Goal: Task Accomplishment & Management: Manage account settings

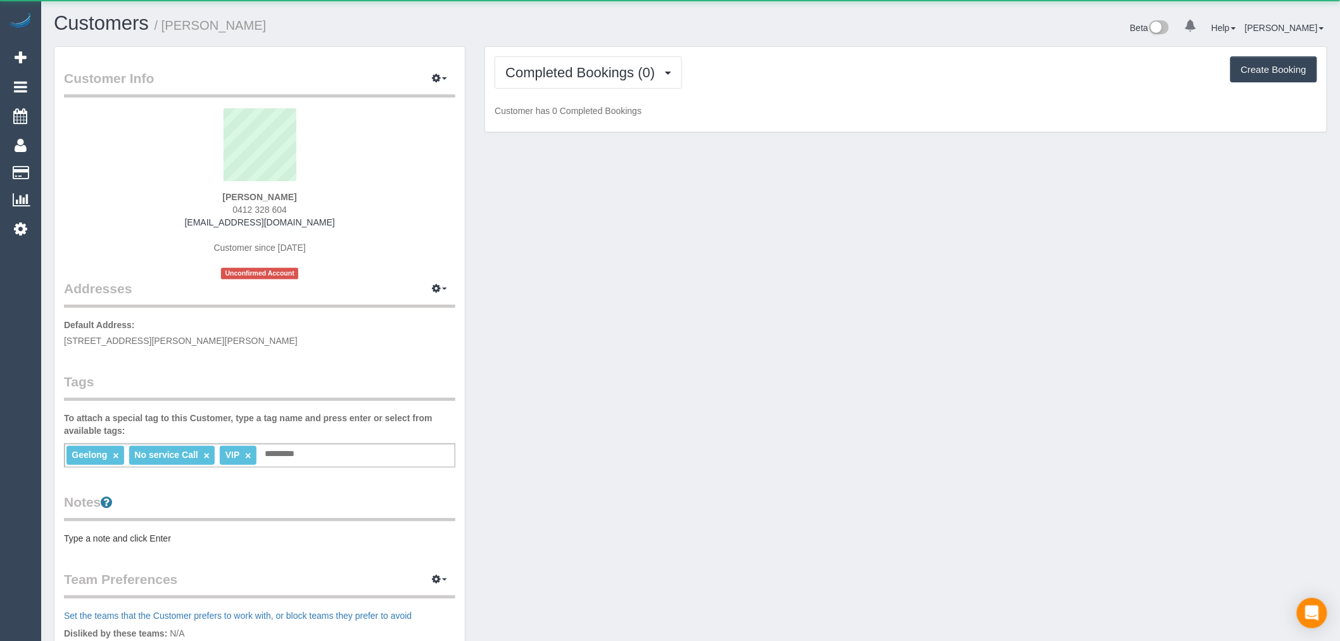
click at [362, 452] on div "Geelong × No service Call × VIP × Add a tag" at bounding box center [259, 455] width 391 height 24
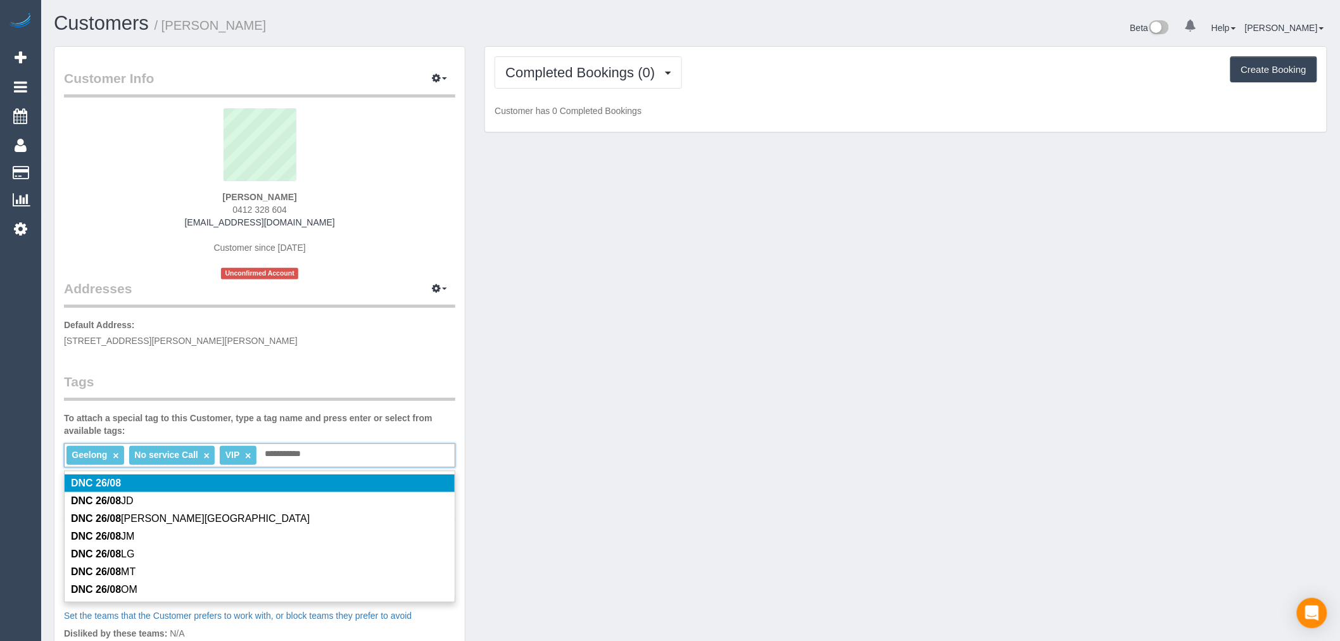
type input "**********"
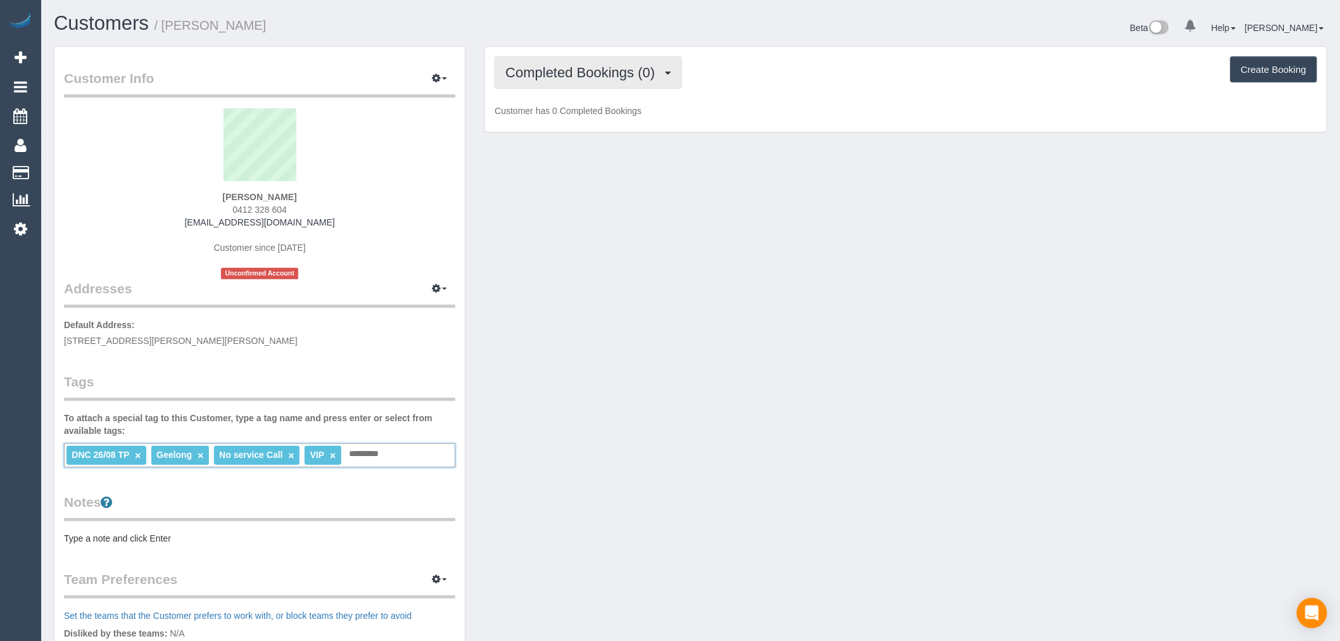
click at [661, 74] on span "Completed Bookings (0)" at bounding box center [583, 73] width 156 height 16
click at [600, 124] on link "Upcoming Bookings (1)" at bounding box center [561, 118] width 132 height 16
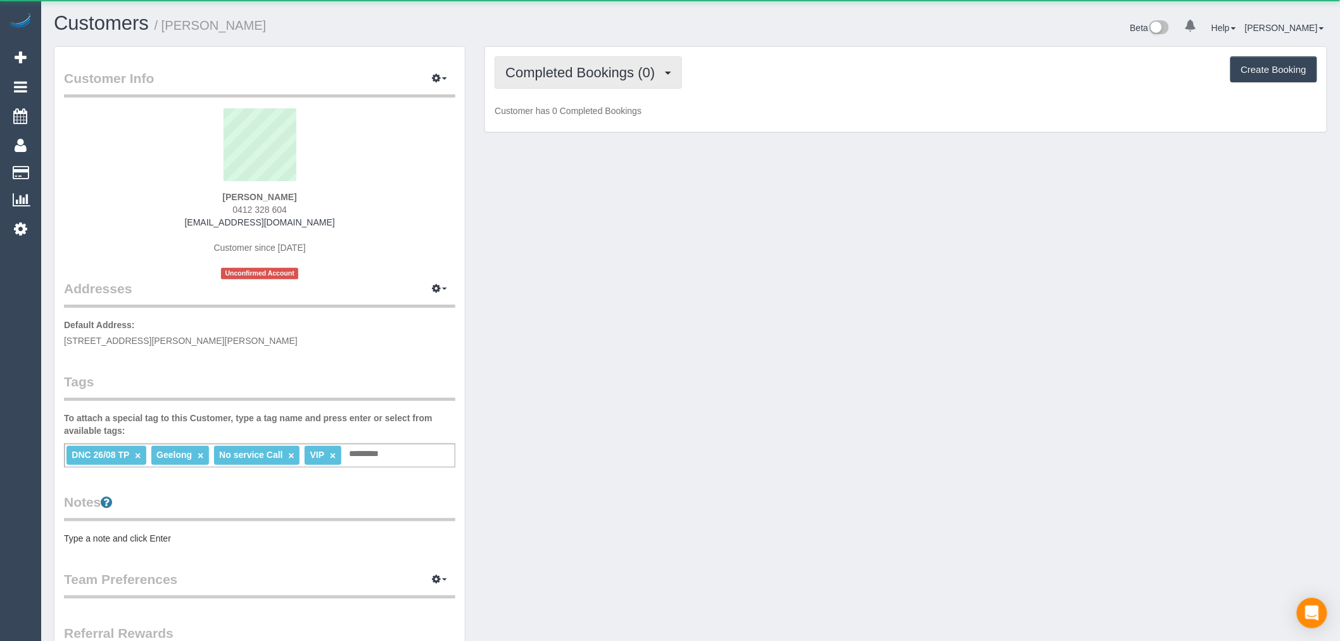
click at [616, 67] on span "Completed Bookings (0)" at bounding box center [583, 73] width 156 height 16
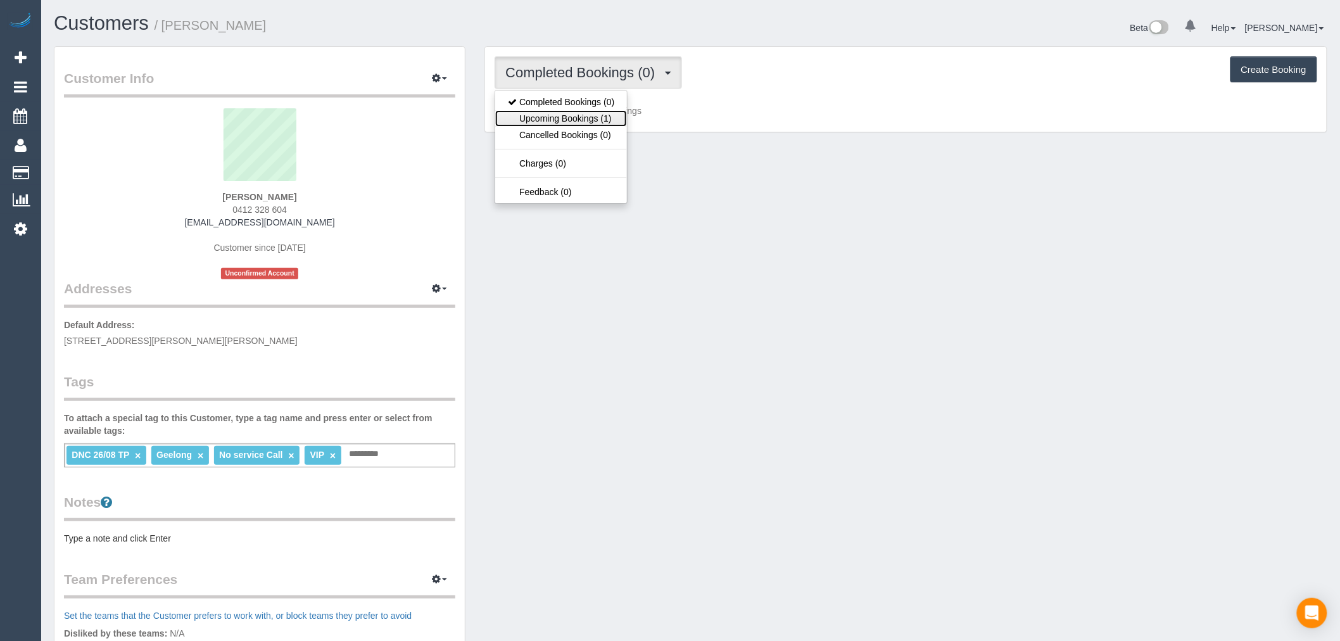
click at [609, 122] on link "Upcoming Bookings (1)" at bounding box center [561, 118] width 132 height 16
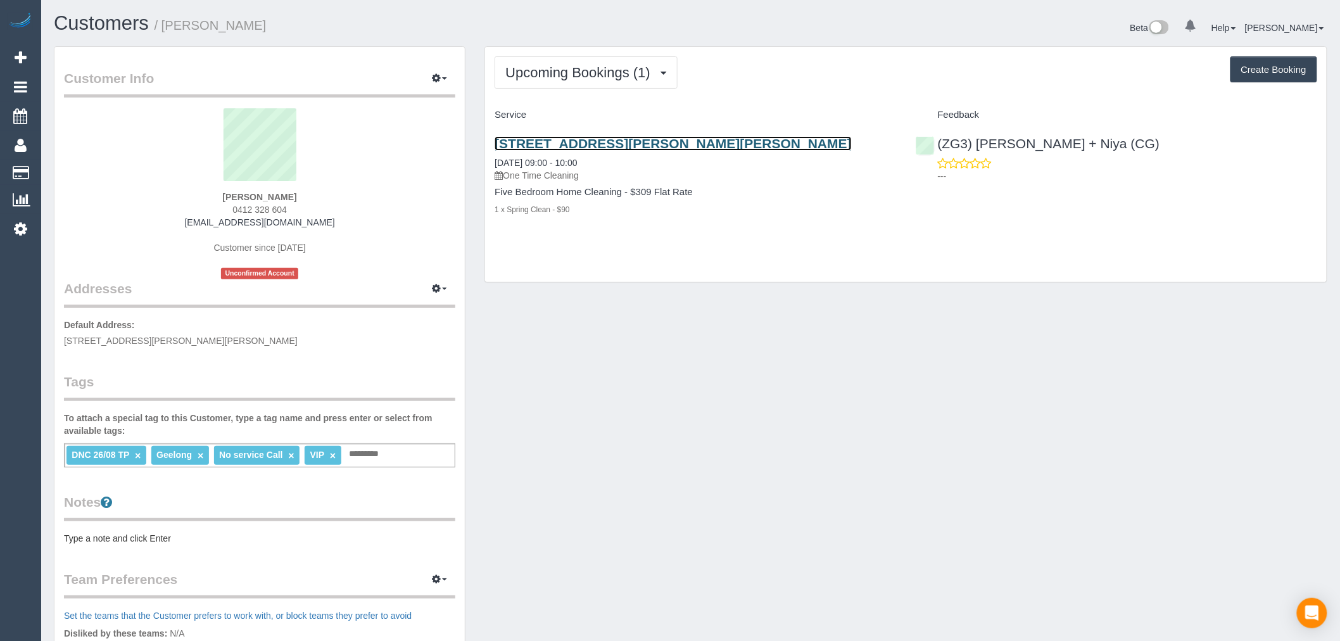
click at [645, 141] on link "61 Buchanan Boulevard, Armstrong Creek, VIC 3217" at bounding box center [673, 143] width 357 height 15
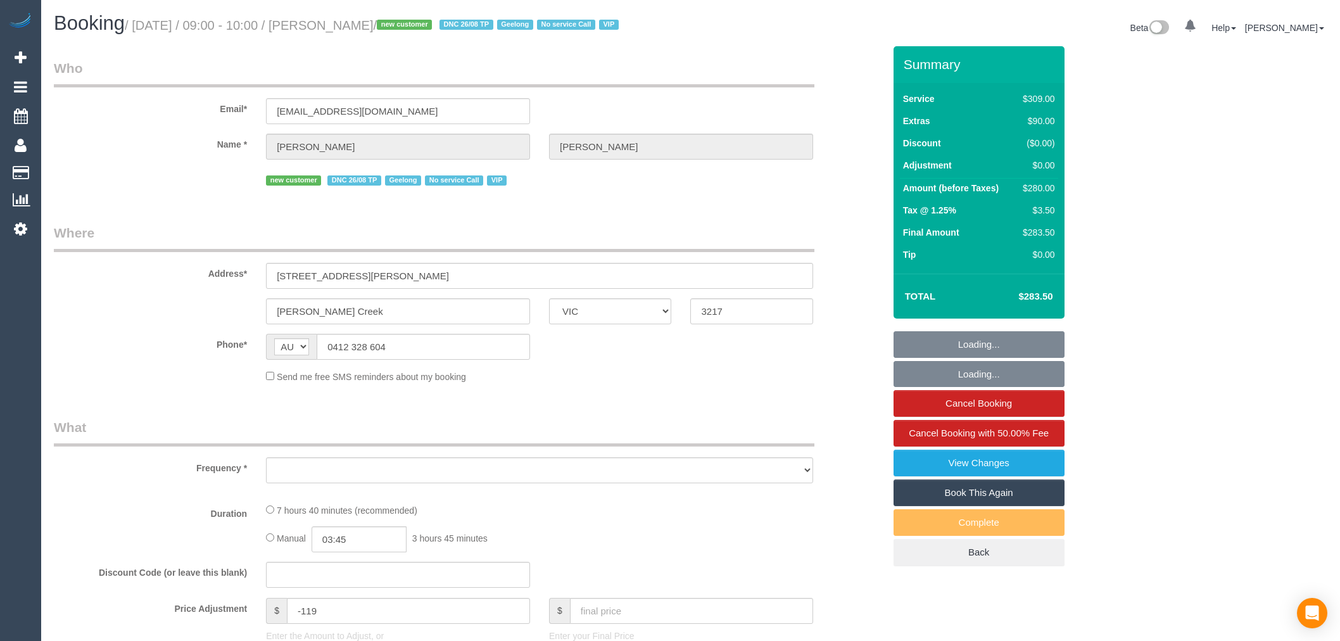
select select "VIC"
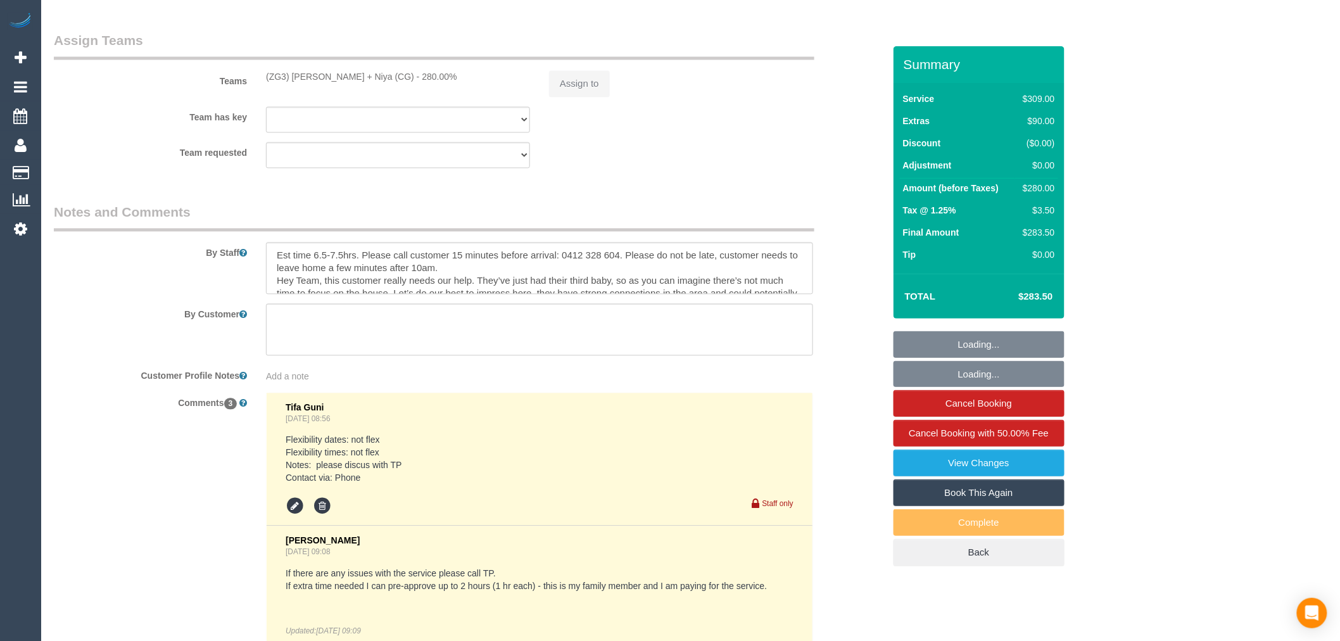
select select "string:stripe-pm_1RxFRV2GScqysDRVaO3HbnxL"
select select "number:28"
select select "number:14"
select select "number:19"
select select "number:25"
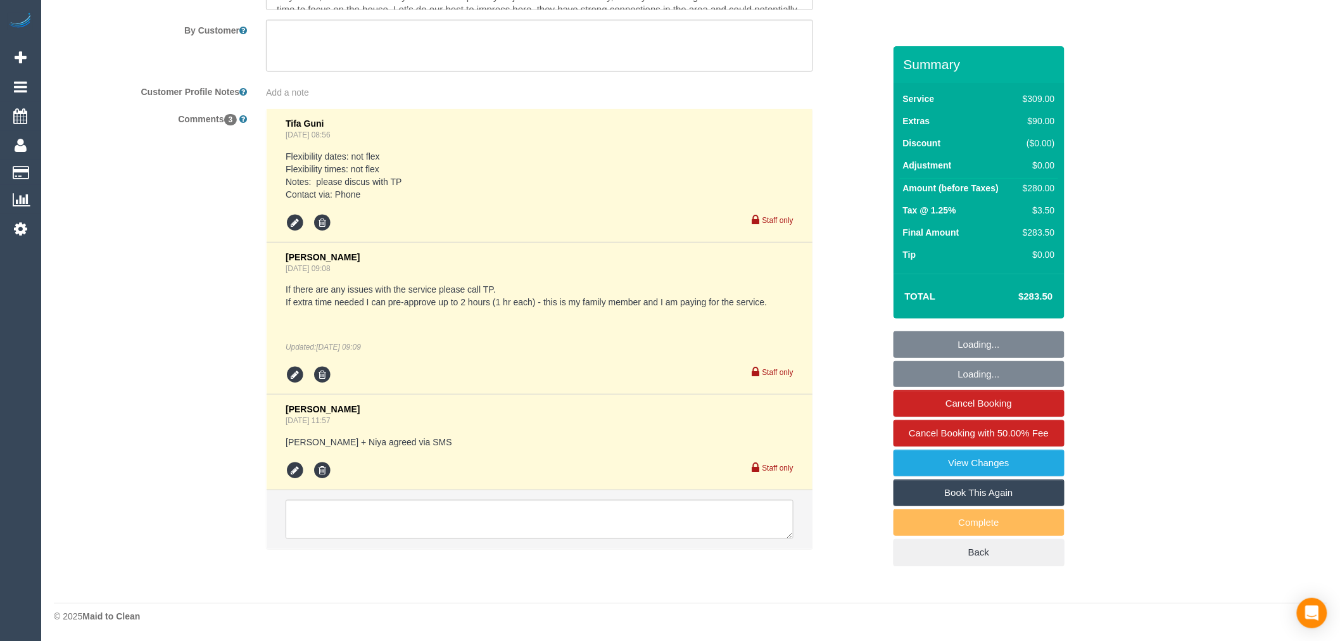
select select "object:938"
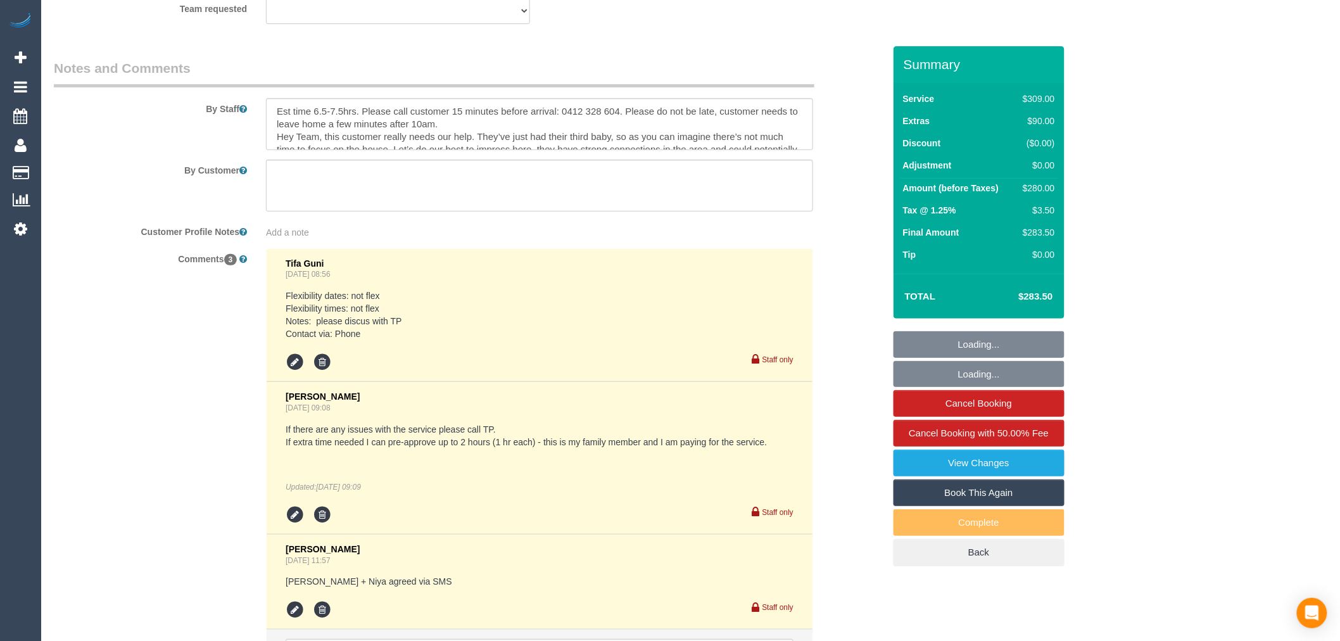
scroll to position [1894, 0]
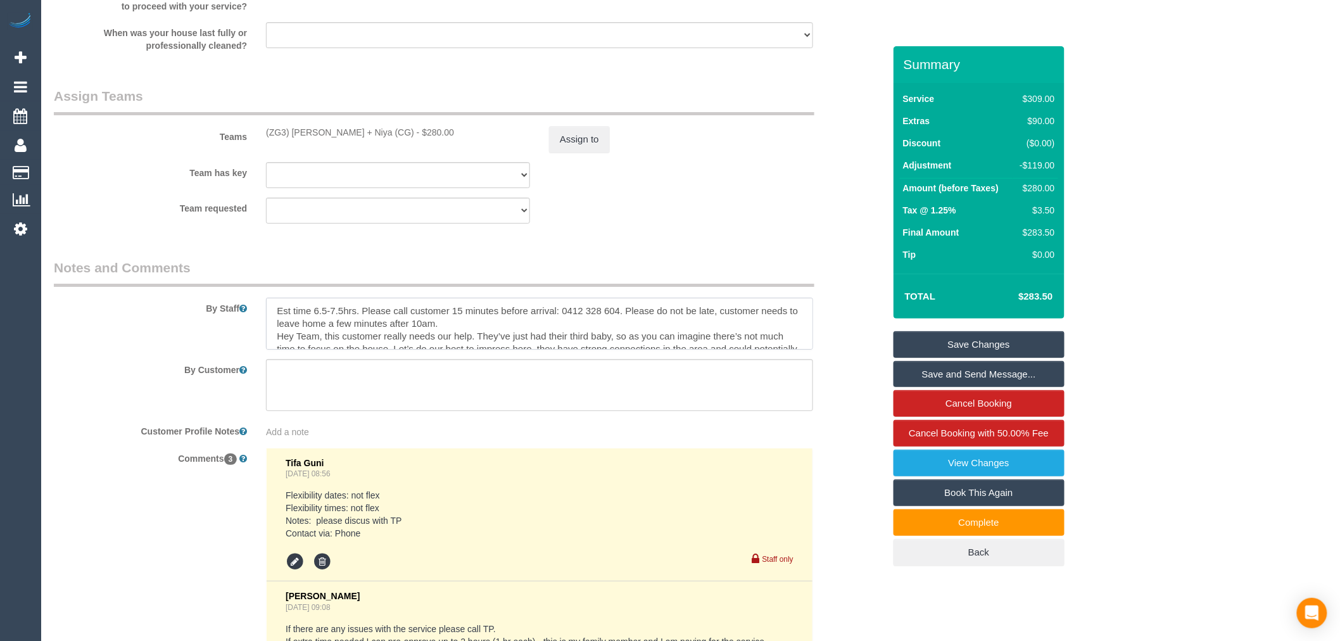
click at [545, 341] on textarea at bounding box center [539, 324] width 547 height 52
